Goal: Task Accomplishment & Management: Use online tool/utility

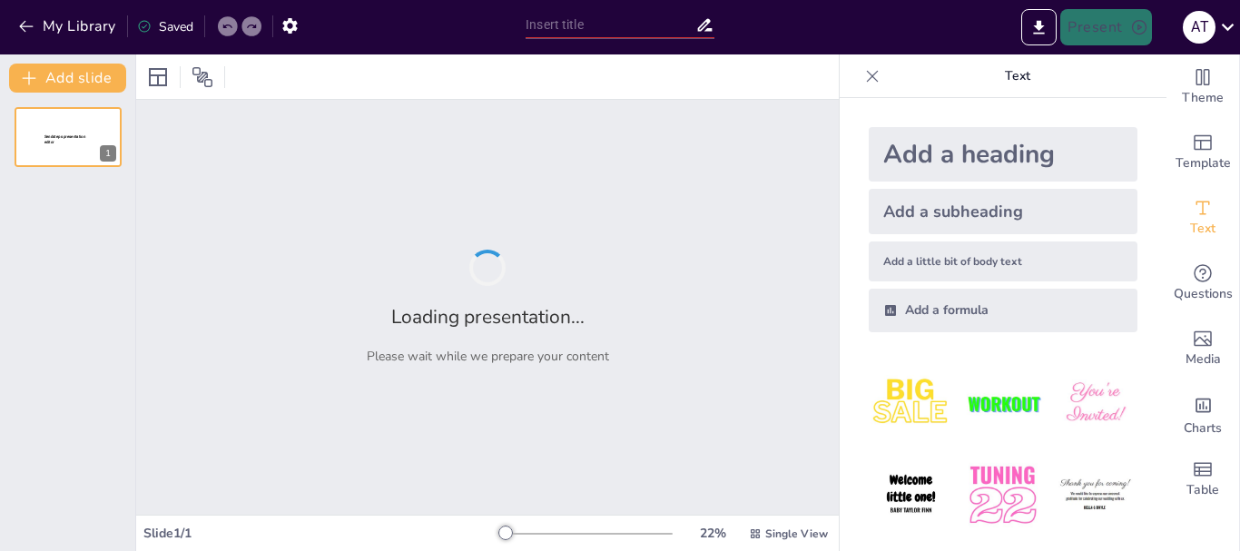
type input "Agencia de Viajes"
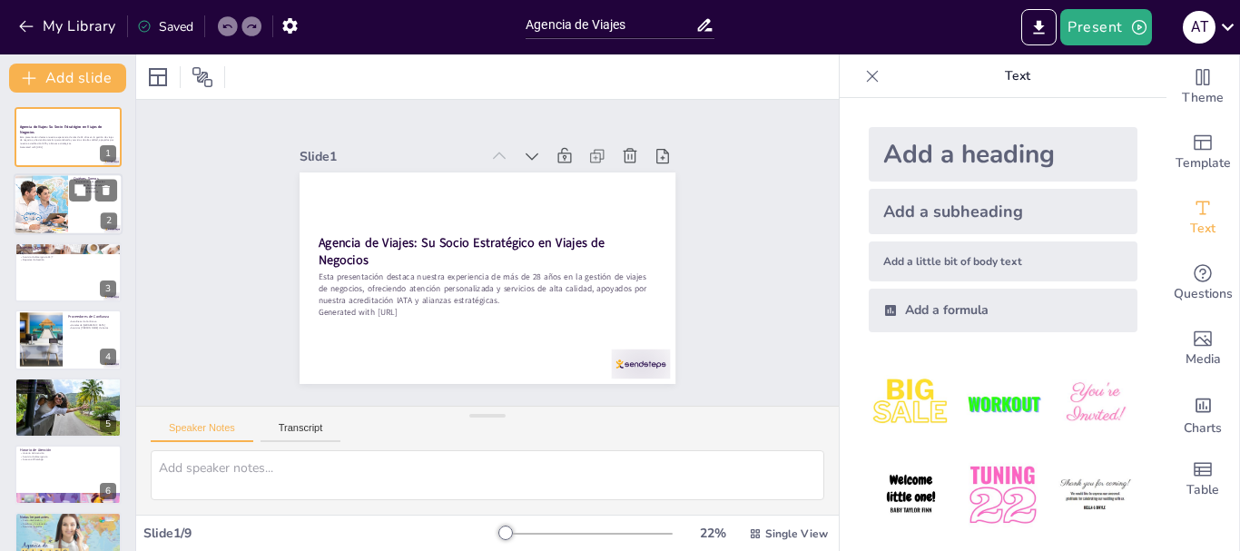
click at [54, 210] on div at bounding box center [41, 205] width 93 height 62
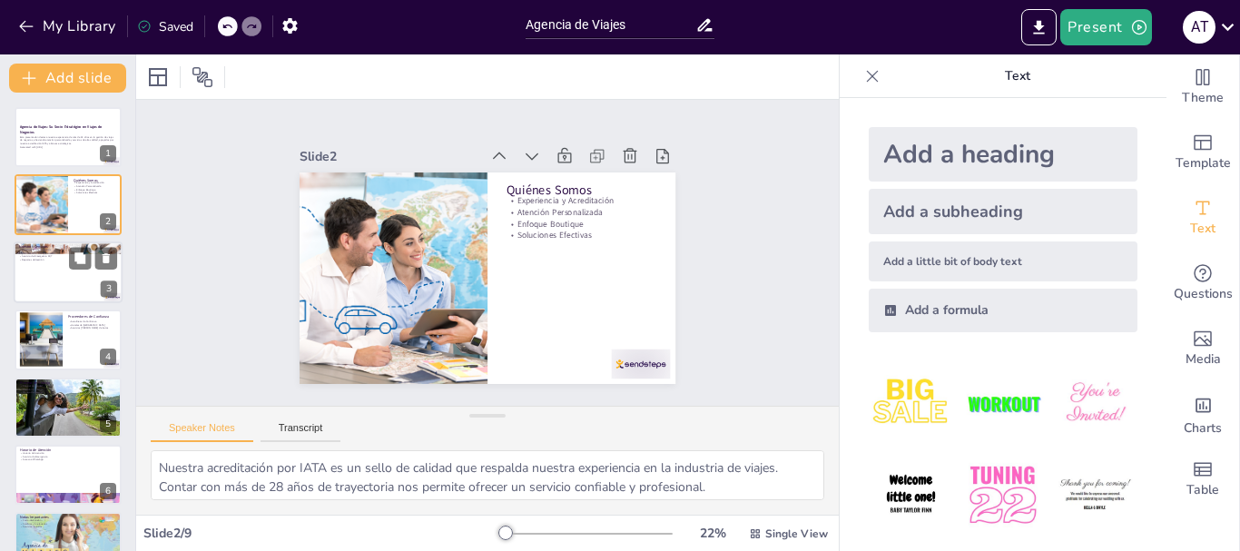
click at [64, 289] on div at bounding box center [68, 272] width 109 height 62
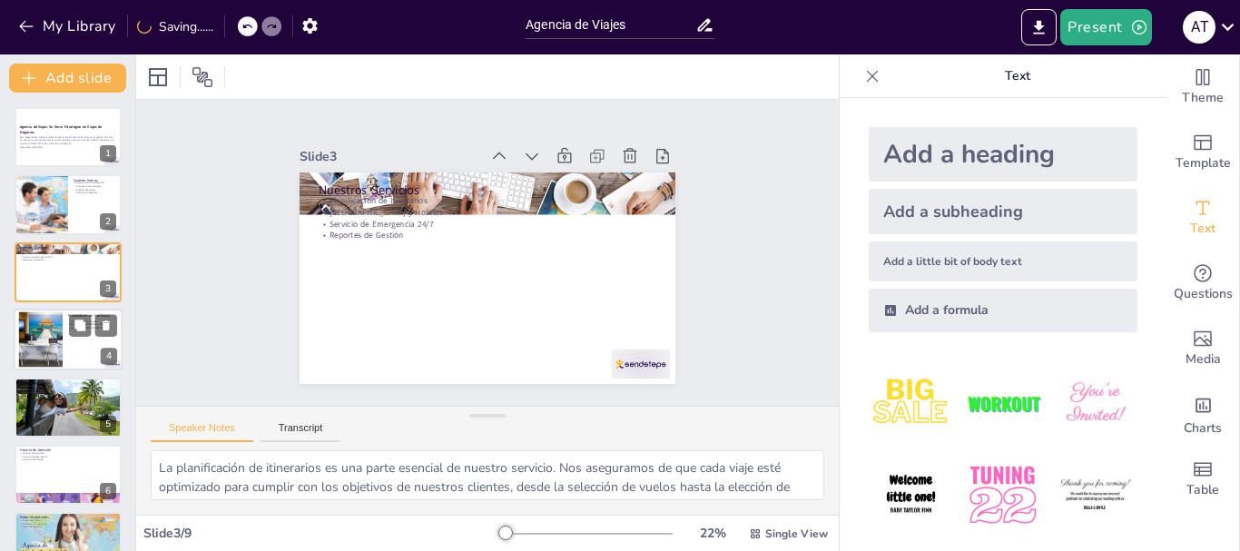
click at [55, 343] on div at bounding box center [40, 339] width 83 height 55
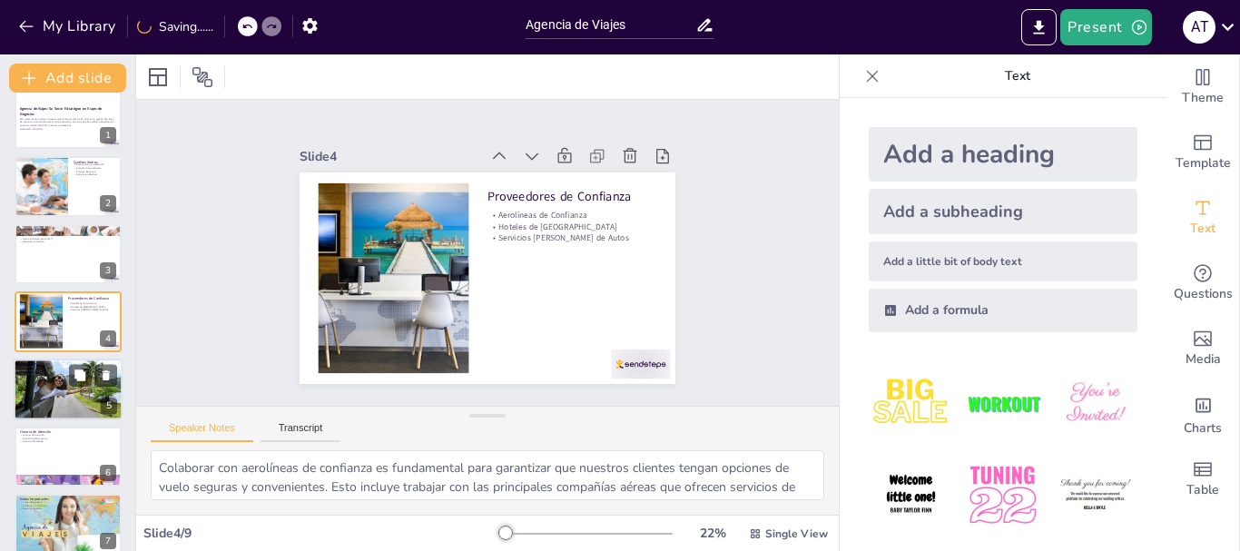
click at [55, 411] on div at bounding box center [68, 389] width 109 height 73
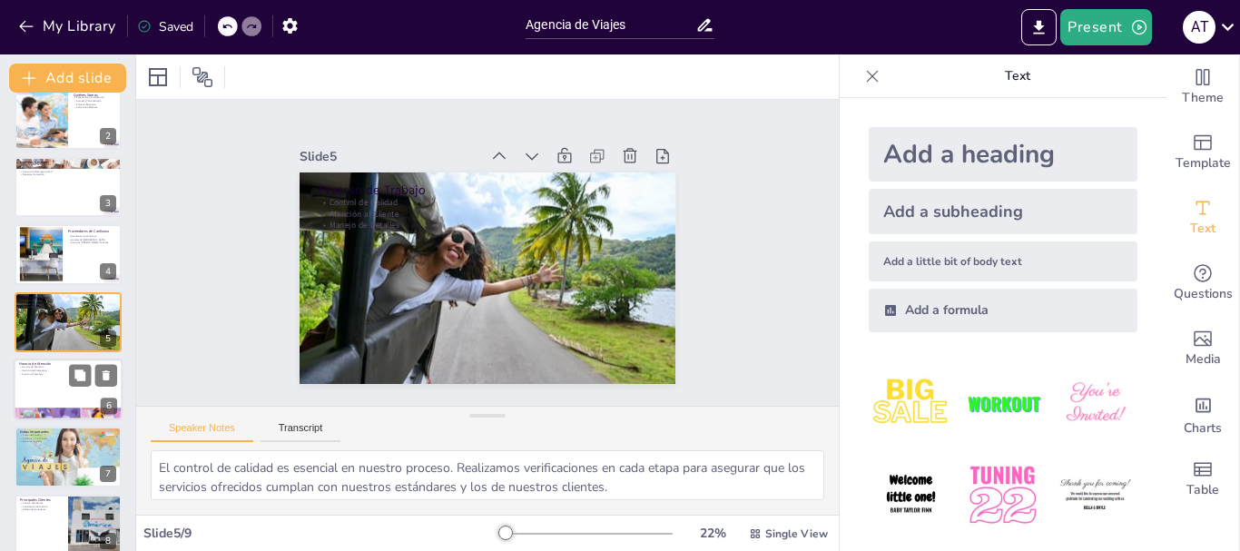
click at [51, 387] on div at bounding box center [68, 389] width 109 height 62
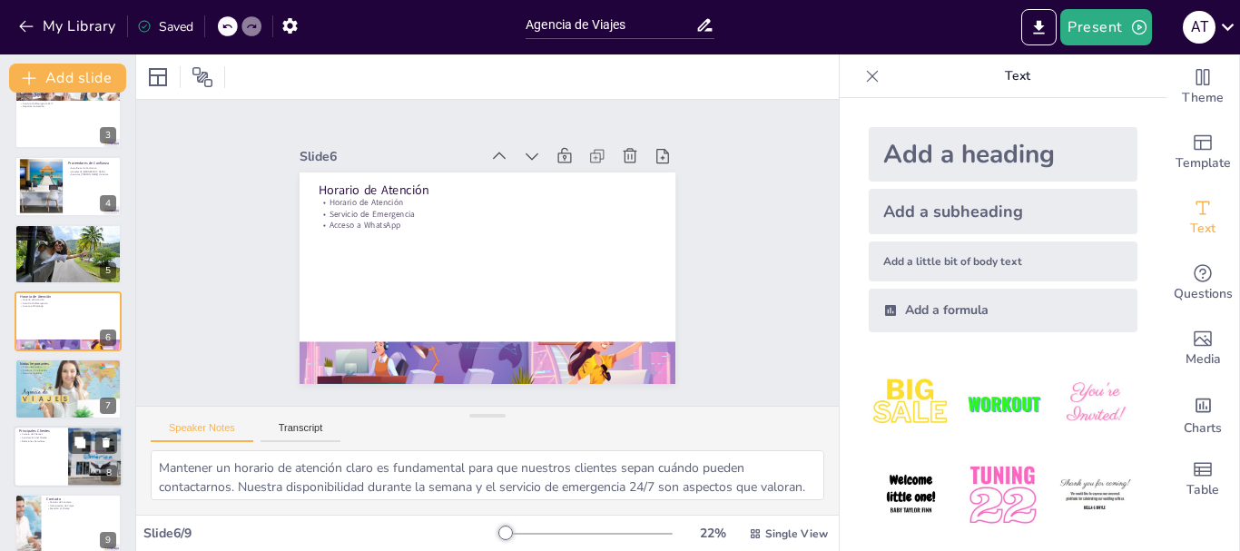
click at [53, 436] on p "Satisfacción del Cliente" at bounding box center [41, 438] width 44 height 4
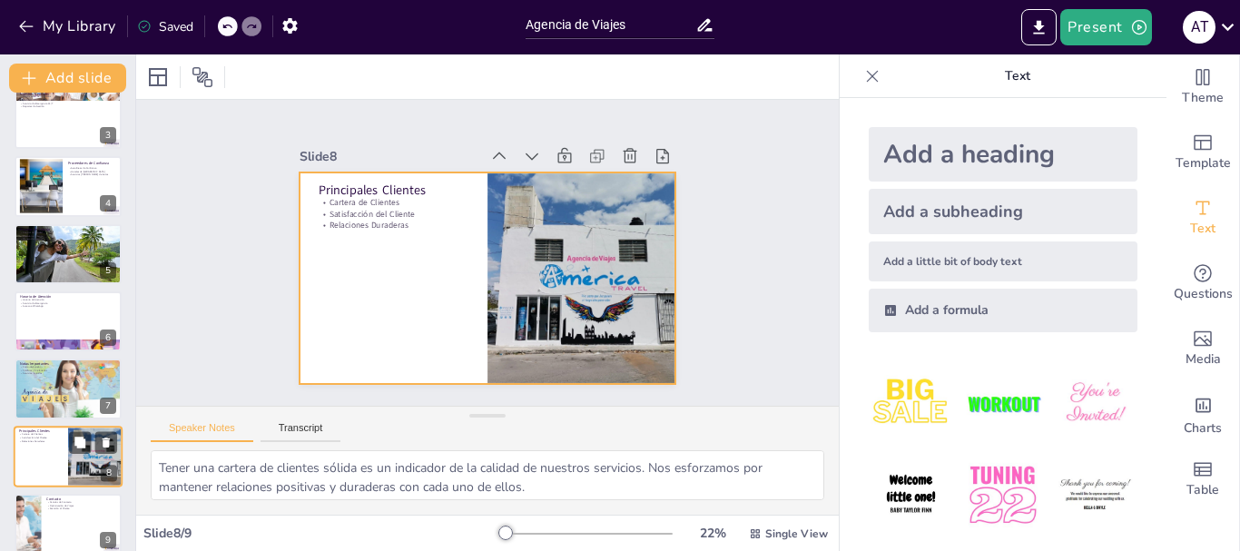
scroll to position [171, 0]
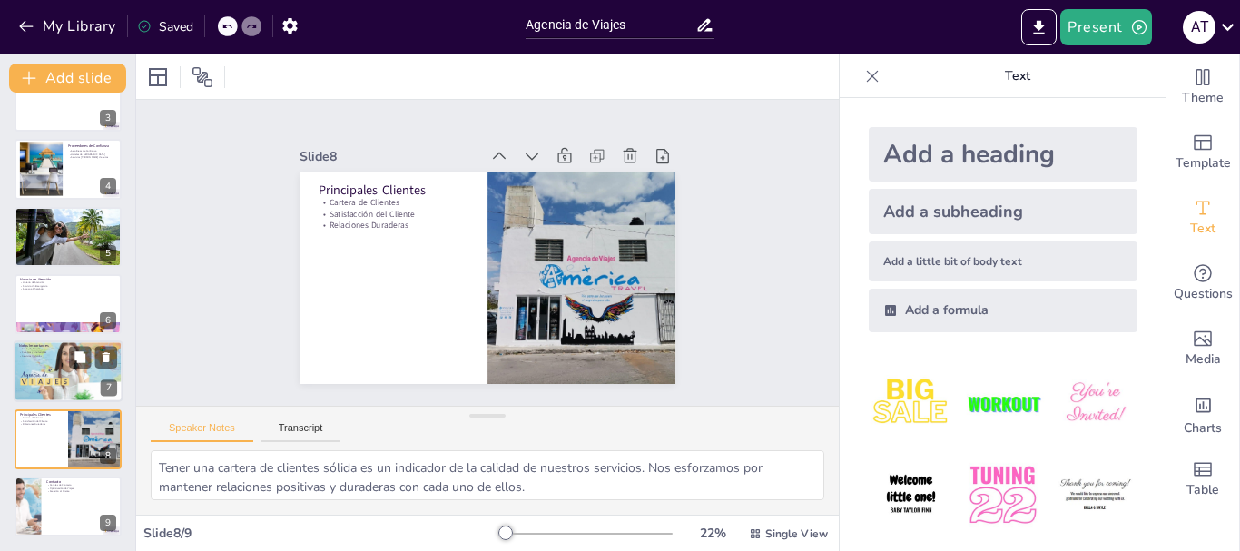
click at [51, 372] on div at bounding box center [67, 372] width 117 height 62
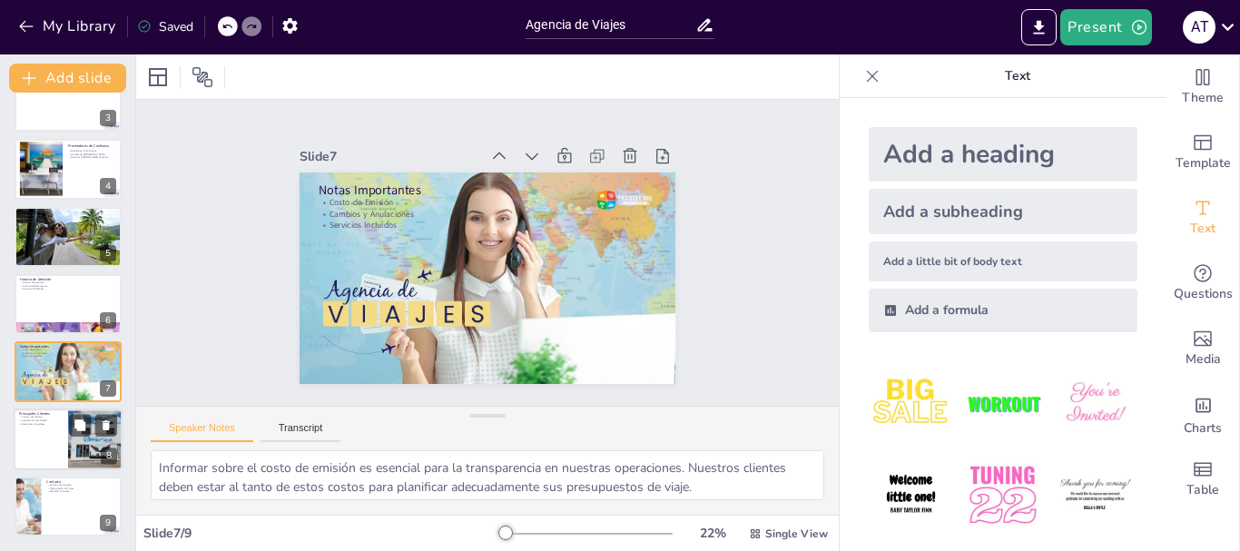
click at [39, 436] on div at bounding box center [68, 439] width 109 height 62
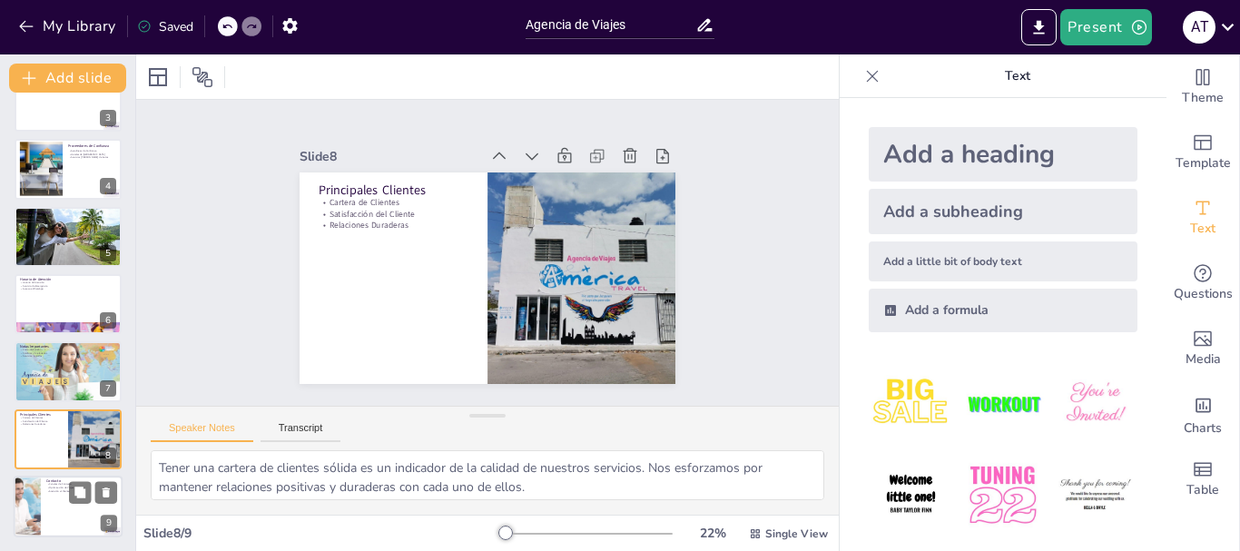
click at [43, 496] on div at bounding box center [68, 507] width 109 height 62
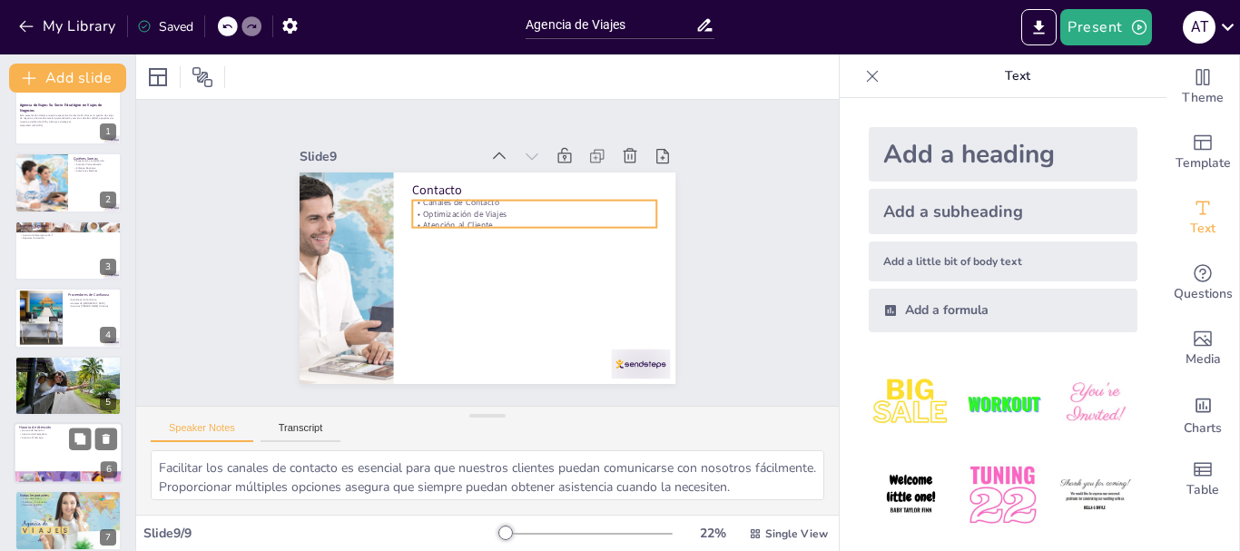
scroll to position [0, 0]
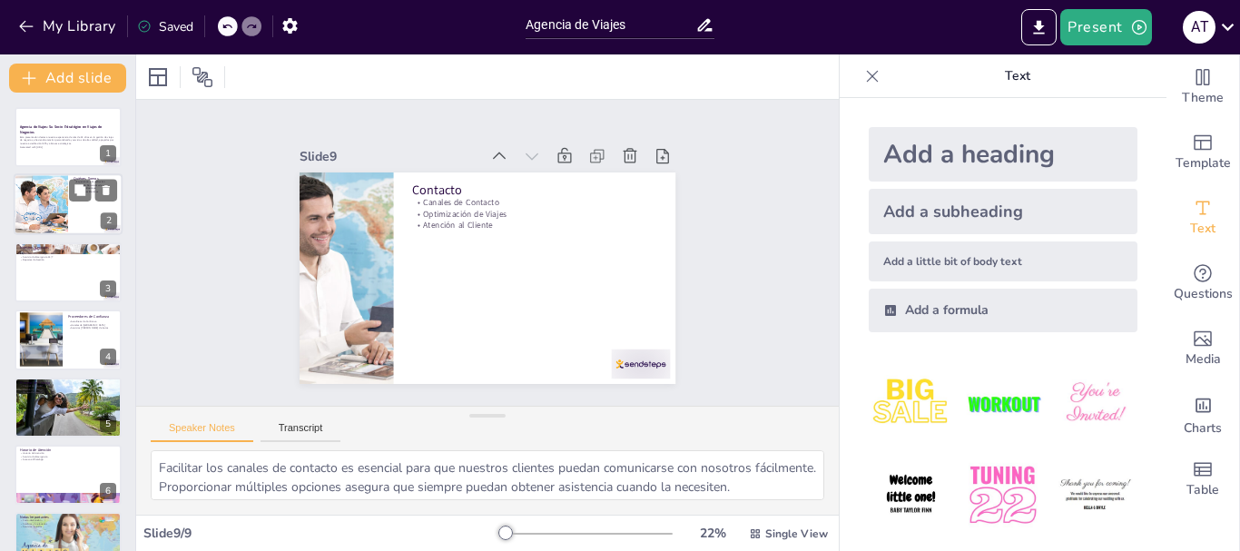
click at [51, 232] on div at bounding box center [41, 205] width 93 height 62
type textarea "Nuestra acreditación por IATA es un sello de calidad que respalda nuestra exper…"
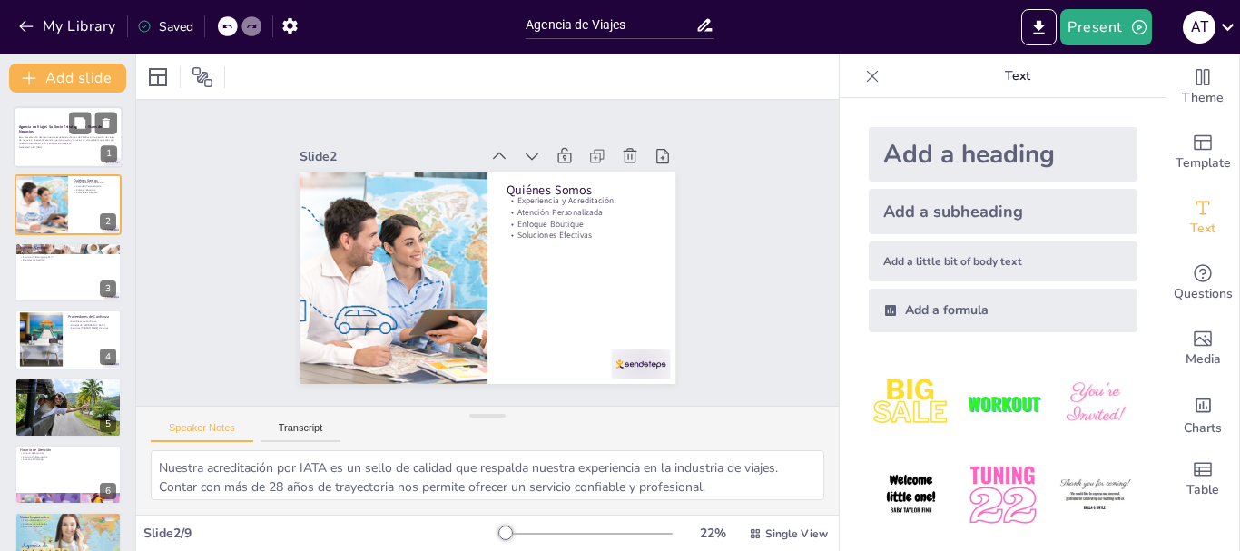
click at [32, 142] on p "Esta presentación destaca nuestra experiencia de más de 28 años en la gestión d…" at bounding box center [68, 140] width 98 height 10
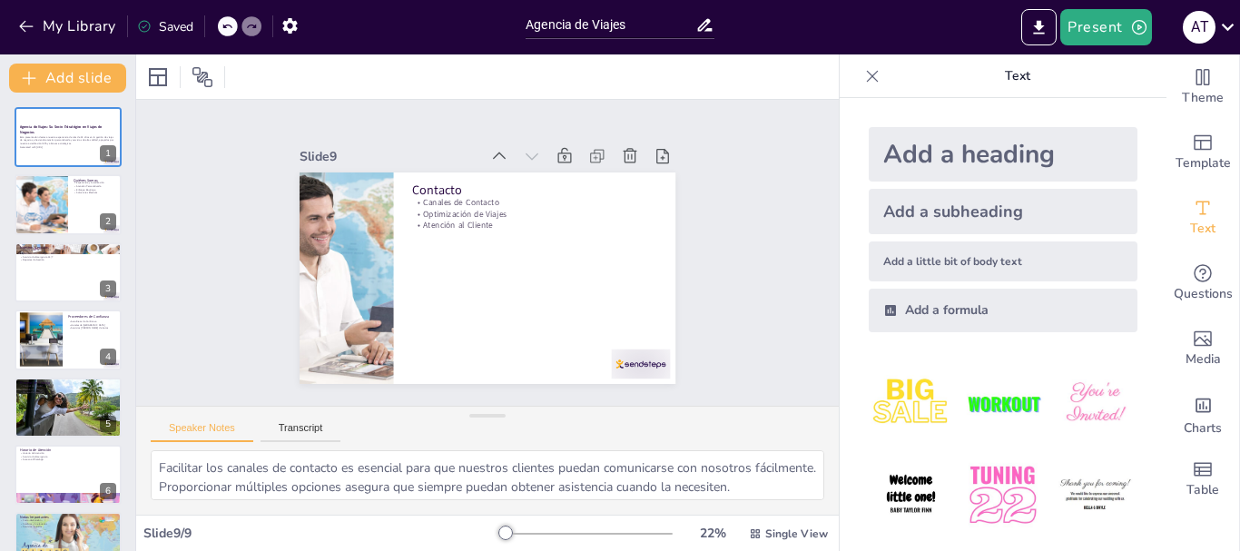
type textarea "Tener una cartera de clientes sólida es un indicador de la calidad de nuestros …"
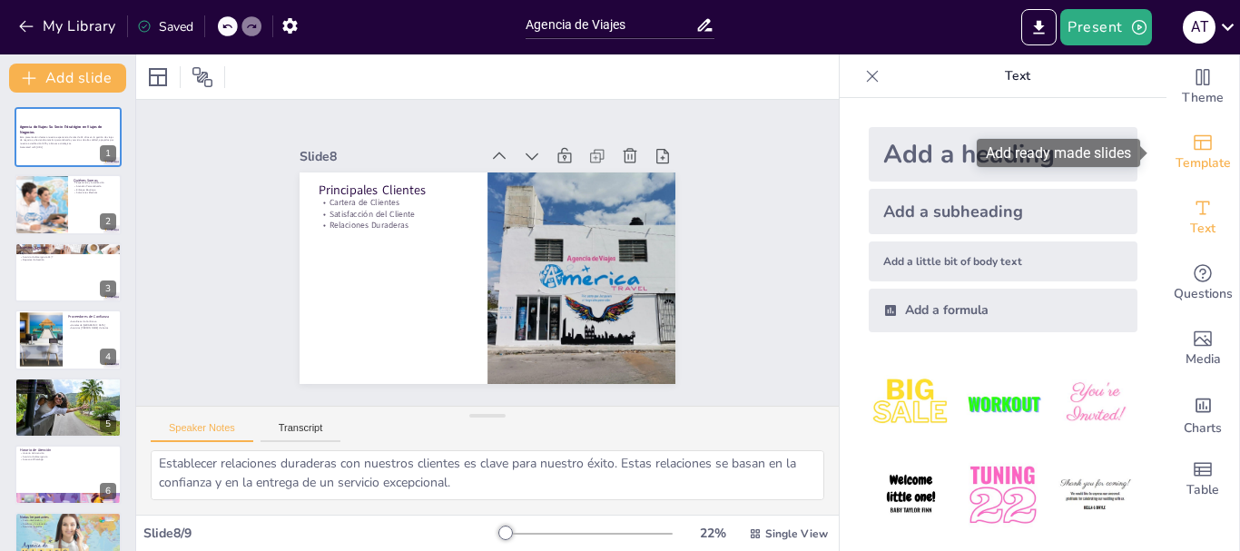
click at [1198, 132] on icon "Add ready made slides" at bounding box center [1203, 143] width 22 height 22
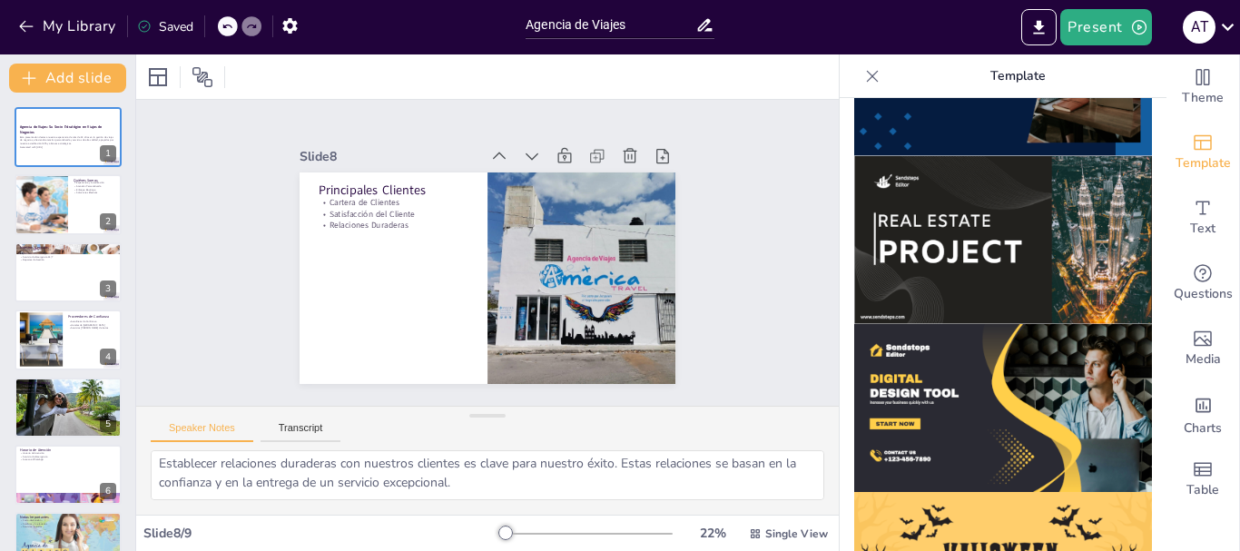
scroll to position [1815, 0]
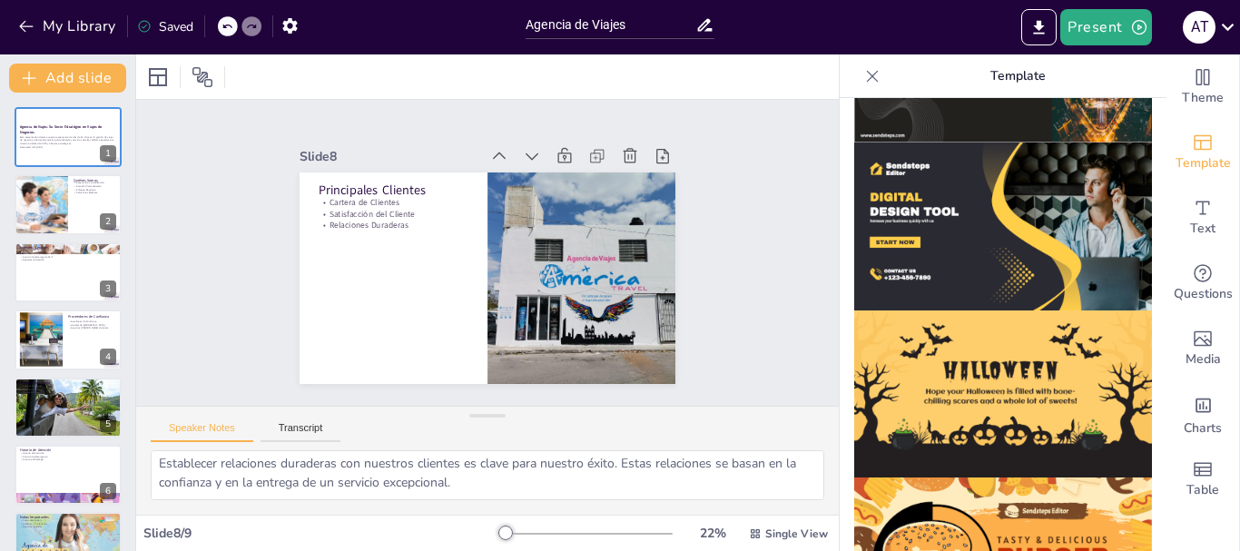
click at [1022, 184] on img at bounding box center [1003, 226] width 298 height 168
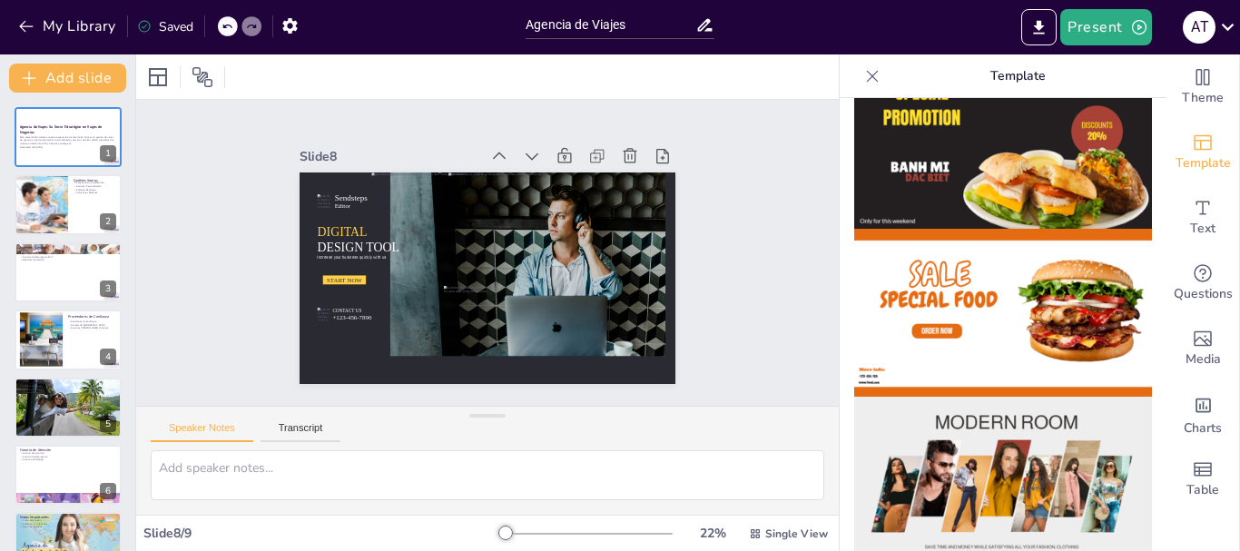
scroll to position [37, 0]
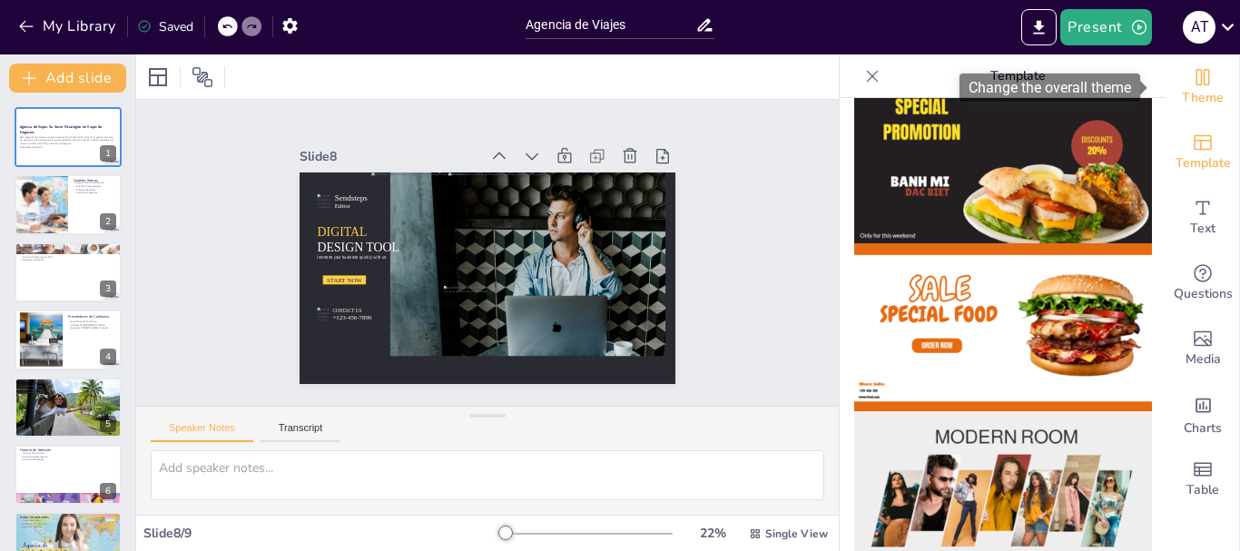
click at [1182, 91] on span "Theme" at bounding box center [1203, 98] width 42 height 20
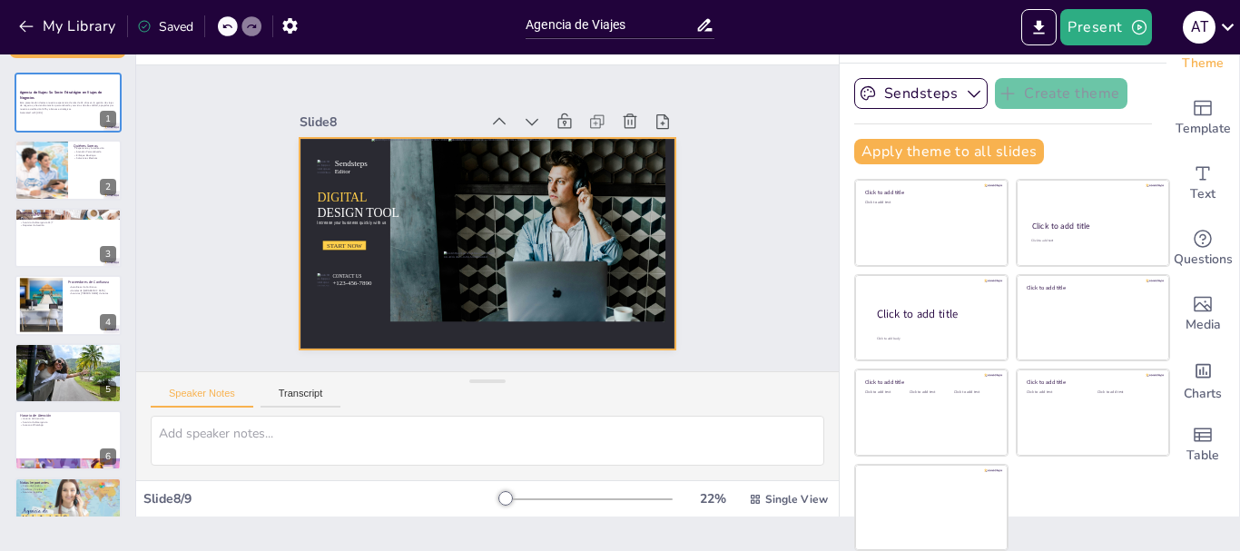
scroll to position [0, 0]
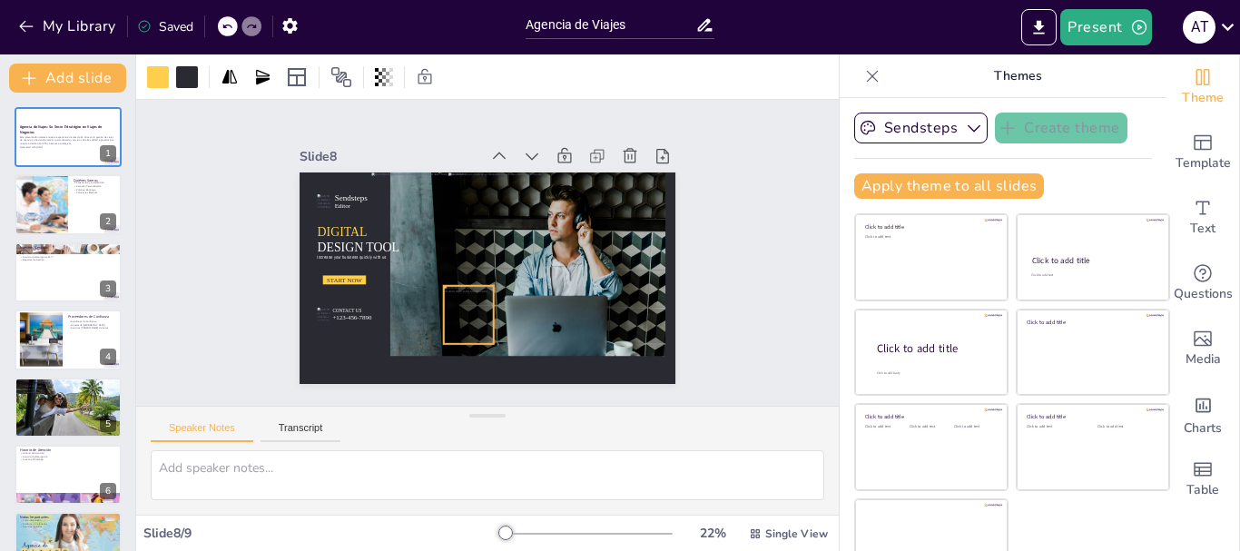
click at [488, 230] on div at bounding box center [518, 196] width 61 height 68
click at [522, 275] on div at bounding box center [559, 238] width 75 height 73
